Goal: Participate in discussion: Engage in conversation with other users on a specific topic

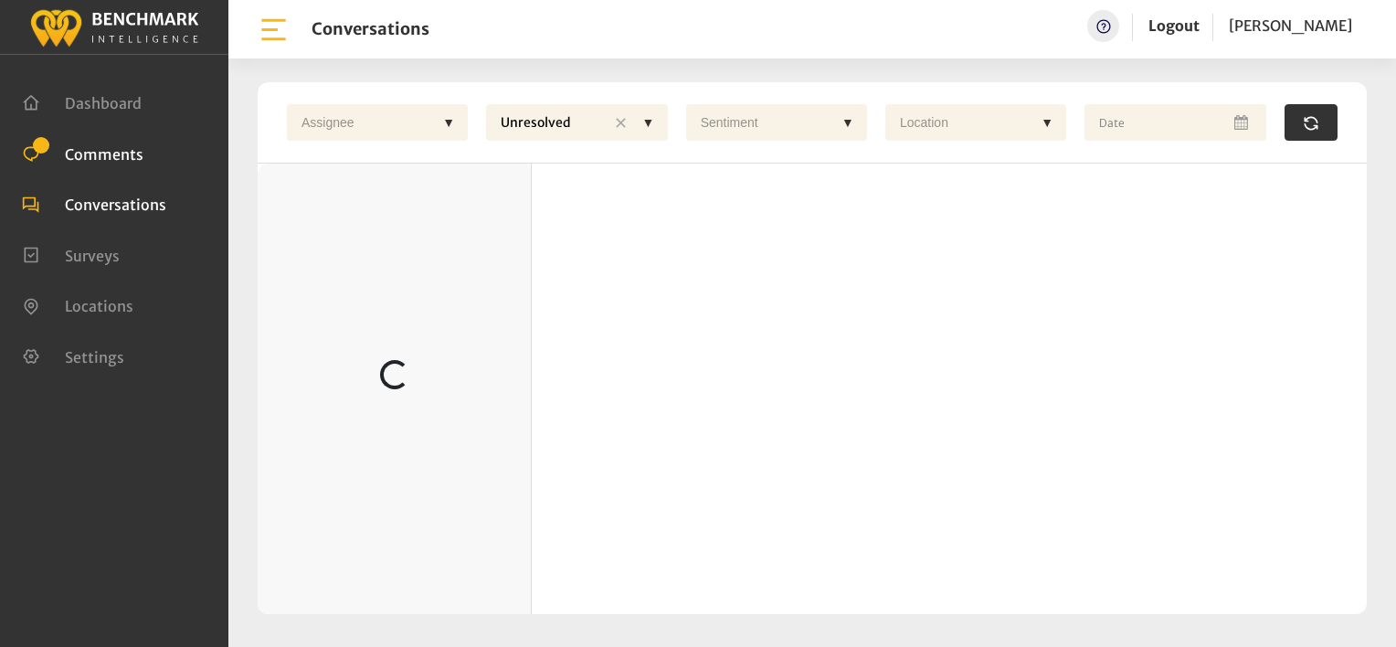
click at [93, 147] on span "Comments" at bounding box center [104, 153] width 79 height 18
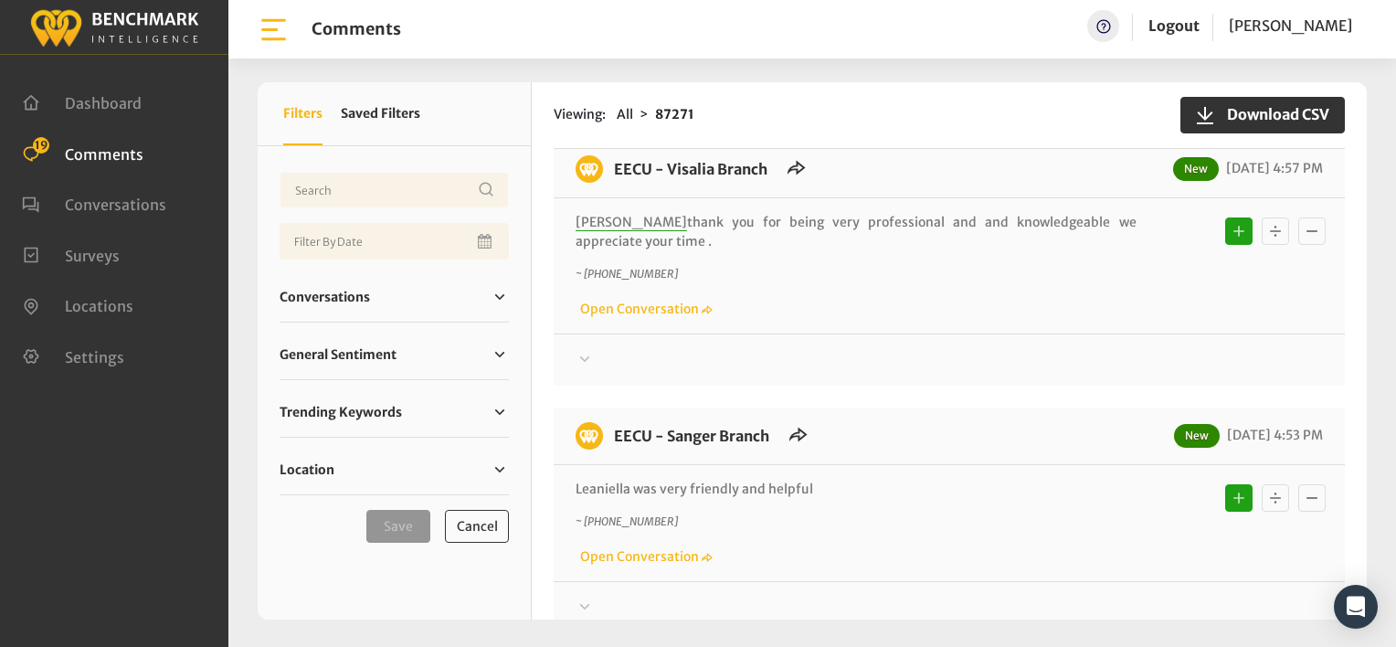
scroll to position [1828, 0]
